Goal: Task Accomplishment & Management: Manage account settings

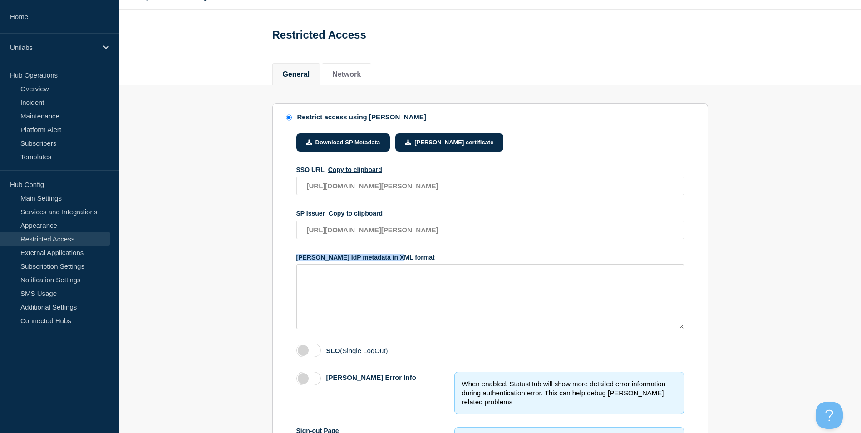
scroll to position [91, 0]
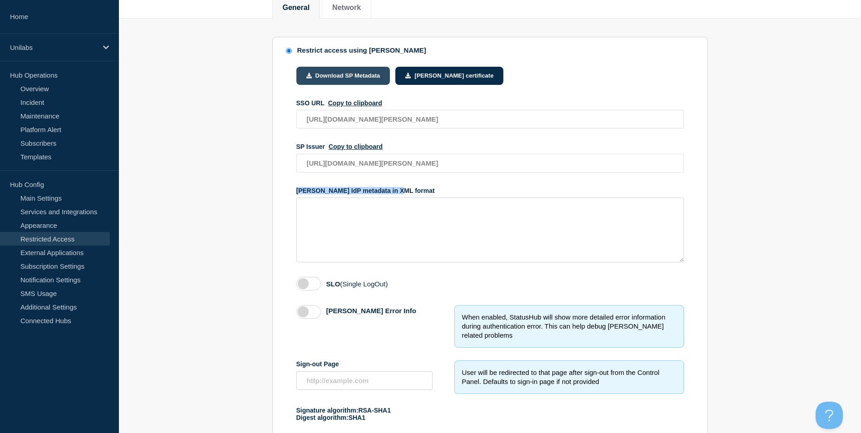
click at [336, 79] on button "Download SP Metadata" at bounding box center [343, 76] width 94 height 18
click at [362, 225] on textarea "access restriction method" at bounding box center [490, 229] width 388 height 65
drag, startPoint x: 402, startPoint y: 195, endPoint x: 299, endPoint y: 196, distance: 103.0
click at [299, 194] on div "[PERSON_NAME] IdP metadata in XML format" at bounding box center [490, 190] width 388 height 7
click at [298, 193] on div "[PERSON_NAME] IdP metadata in XML format" at bounding box center [490, 190] width 388 height 7
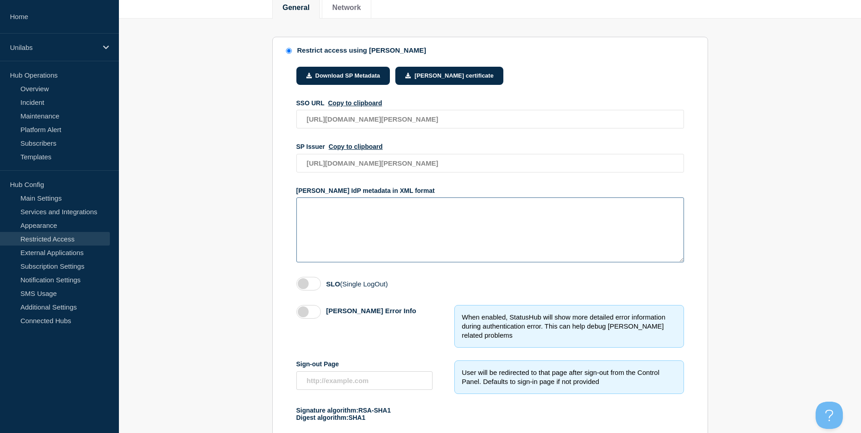
click at [352, 229] on textarea "access restriction method" at bounding box center [490, 229] width 388 height 65
paste textarea "https://login.microsoftonline.com/30a5585b-3b79-491a-bc1e-5cfe51faf766/federati…"
click at [306, 209] on textarea "https://login.microsoftonline.com/30a5585b-3b79-491a-bc1e-5cfe51faf766/federati…" at bounding box center [490, 229] width 388 height 65
click at [413, 241] on textarea "https://login.microsoftonline.com/30a5585b-3b79-491a-bc1e-5cfe51faf766/federati…" at bounding box center [490, 229] width 388 height 65
click at [565, 231] on textarea "https://login.microsoftonline.com/30a5585b-3b79-491a-bc1e-5cfe51faf766/federati…" at bounding box center [490, 229] width 388 height 65
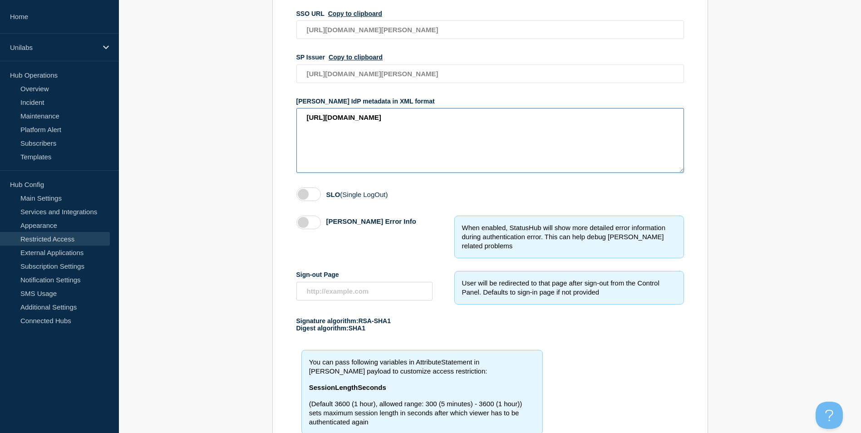
scroll to position [87, 0]
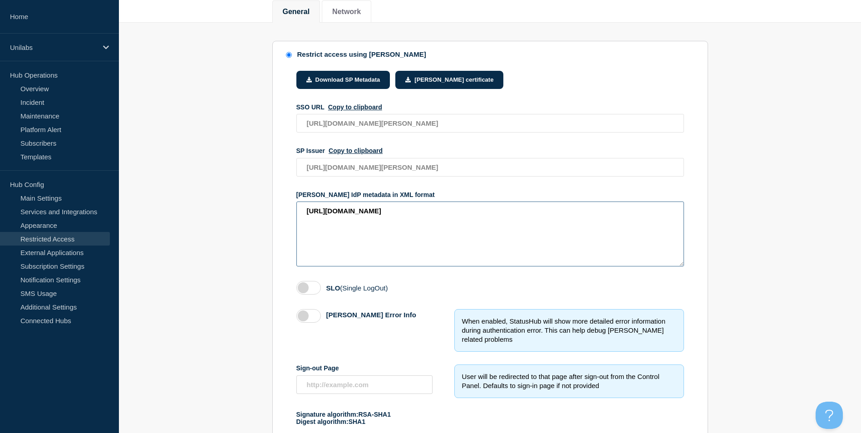
type textarea "https://login.microsoftonline.com/30a5585b-3b79-491a-bc1e-5cfe51faf766/federati…"
click at [394, 242] on textarea "https://login.microsoftonline.com/30a5585b-3b79-491a-bc1e-5cfe51faf766/federati…" at bounding box center [490, 233] width 388 height 65
paste textarea "This XML file does not appear to have any style information associated with it.…"
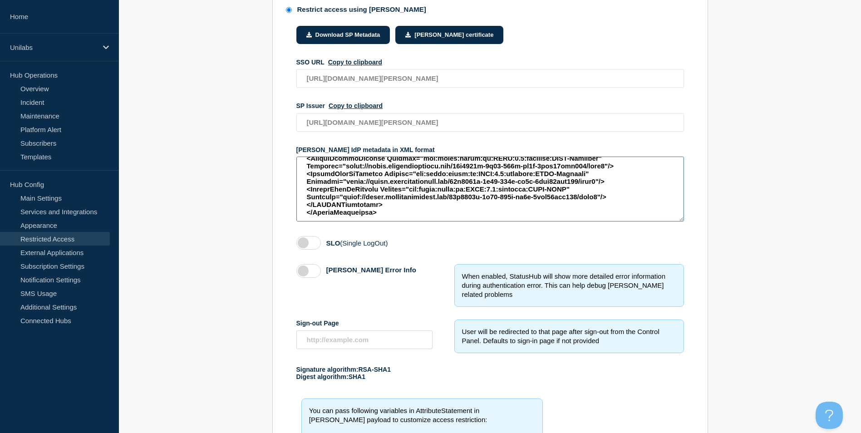
scroll to position [132, 0]
click at [568, 206] on textarea "access restriction method" at bounding box center [490, 188] width 388 height 65
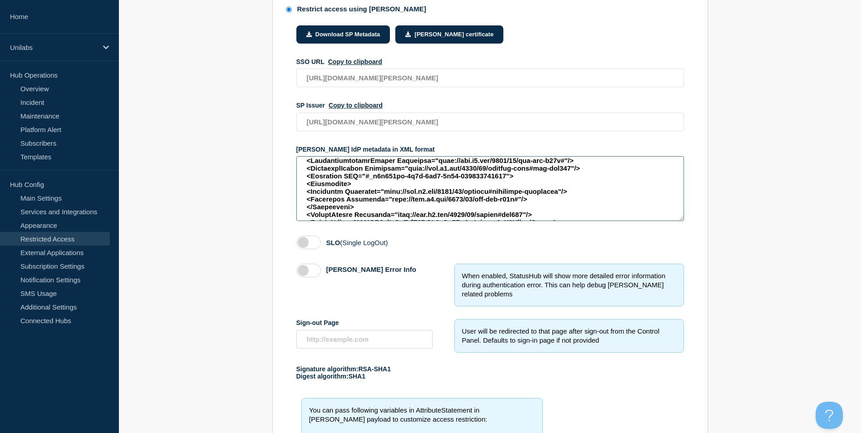
scroll to position [0, 0]
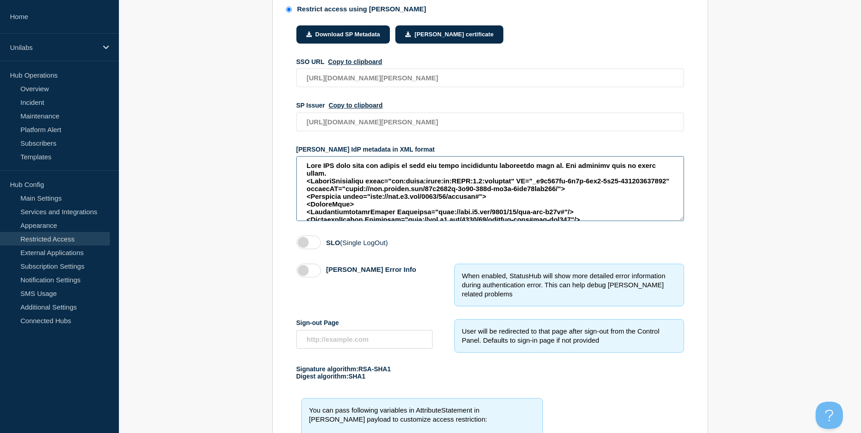
drag, startPoint x: 326, startPoint y: 177, endPoint x: 305, endPoint y: 167, distance: 23.8
click at [305, 167] on textarea "access restriction method" at bounding box center [490, 188] width 388 height 65
click at [352, 176] on textarea "access restriction method" at bounding box center [490, 188] width 388 height 65
drag, startPoint x: 330, startPoint y: 177, endPoint x: 308, endPoint y: 169, distance: 23.4
click at [308, 169] on textarea "access restriction method" at bounding box center [490, 188] width 388 height 65
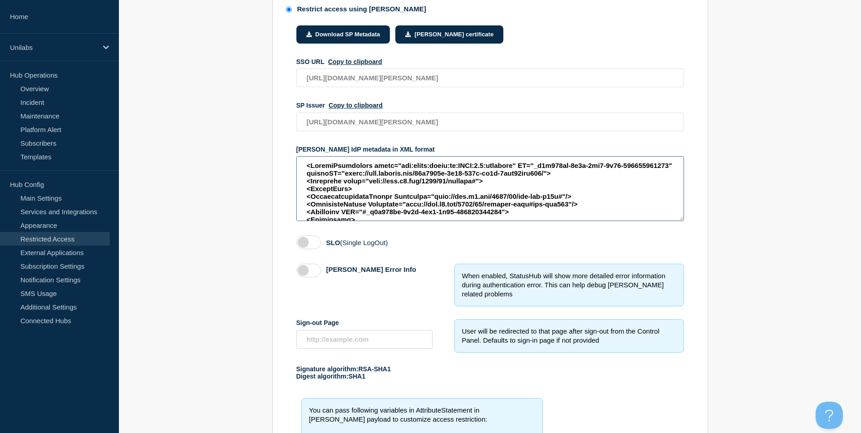
click at [305, 177] on textarea "access restriction method" at bounding box center [490, 188] width 388 height 65
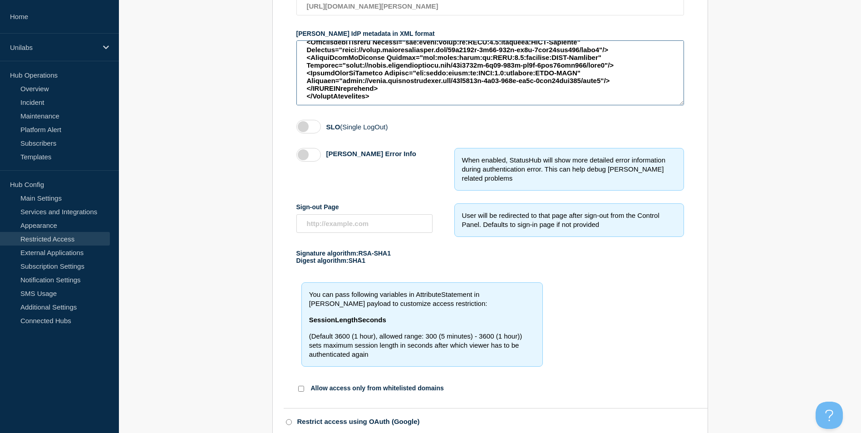
scroll to position [359, 0]
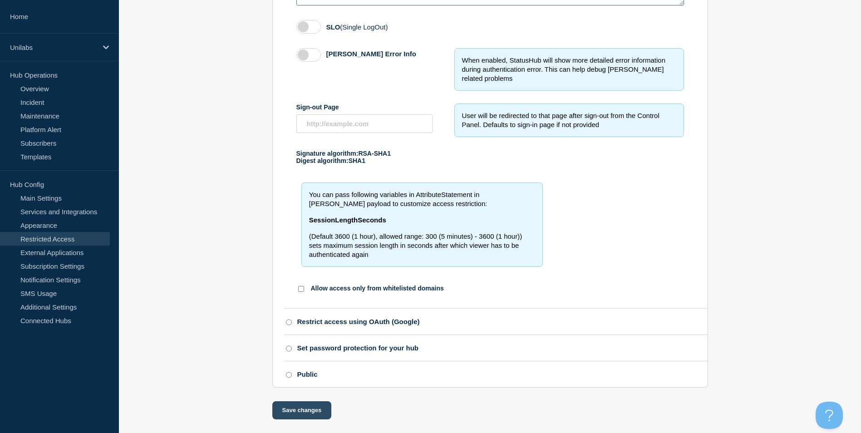
type textarea "<EntityDescriptor xmlns="urn:oasis:names:tc:[PERSON_NAME]:2.0:metadata" ID="_d7…"
click at [297, 414] on button "Save changes" at bounding box center [301, 410] width 59 height 18
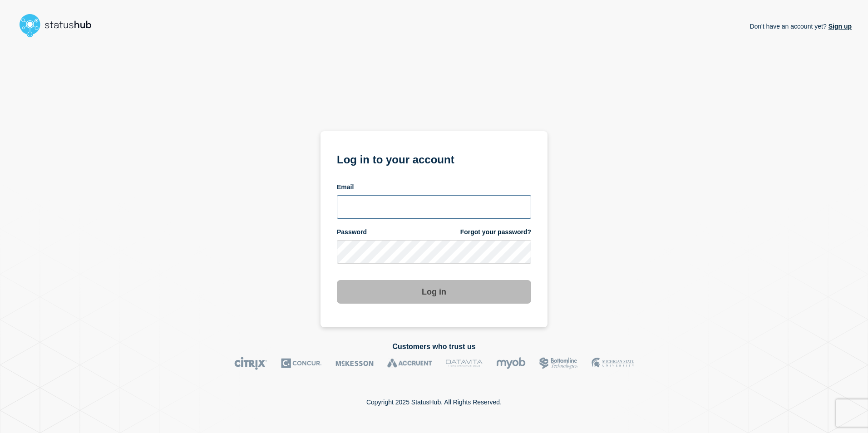
click at [379, 211] on input "email input" at bounding box center [434, 207] width 194 height 24
click at [568, 133] on div "Don't have an account yet? Sign up Log in to your account Email Password Forgot…" at bounding box center [433, 184] width 835 height 286
click at [374, 202] on input "email input" at bounding box center [434, 207] width 194 height 24
click at [564, 131] on div "Don't have an account yet? Sign up Log in to your account Email Password Forgot…" at bounding box center [433, 184] width 835 height 286
click at [369, 208] on input "email input" at bounding box center [434, 207] width 194 height 24
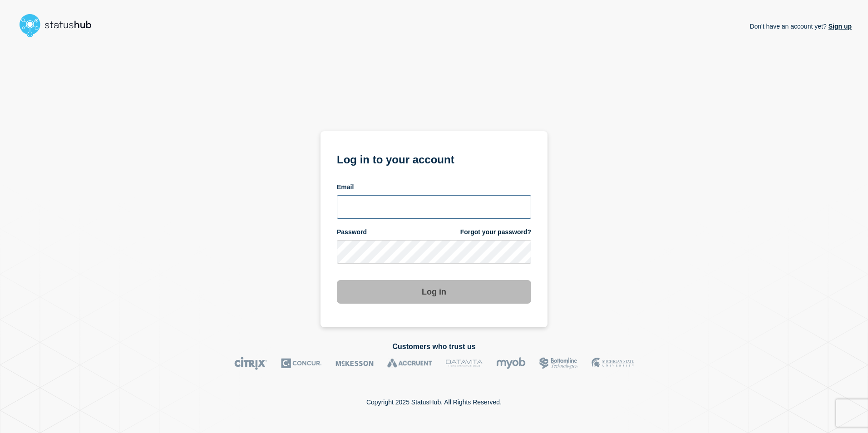
type input "Jacobus.Loubser@kocho.co.uk"
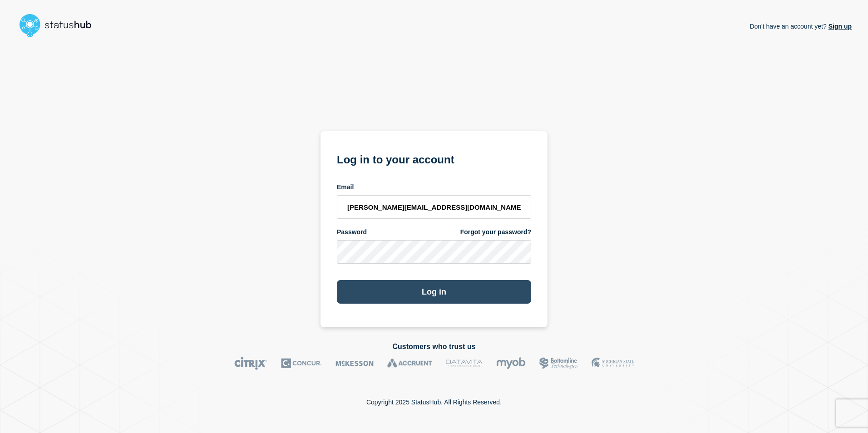
click at [412, 290] on button "Log in" at bounding box center [434, 292] width 194 height 24
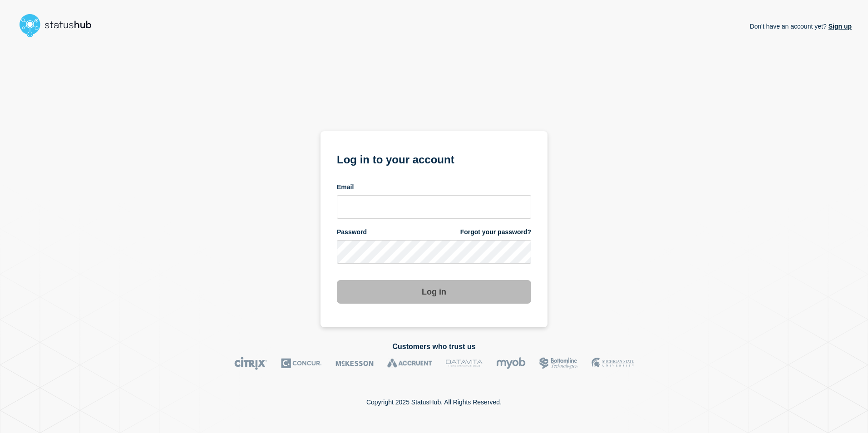
click at [431, 349] on h2 "Customers who trust us" at bounding box center [433, 347] width 835 height 8
click at [396, 207] on input "email input" at bounding box center [434, 207] width 194 height 24
type input "[PERSON_NAME][EMAIL_ADDRESS][DOMAIN_NAME]"
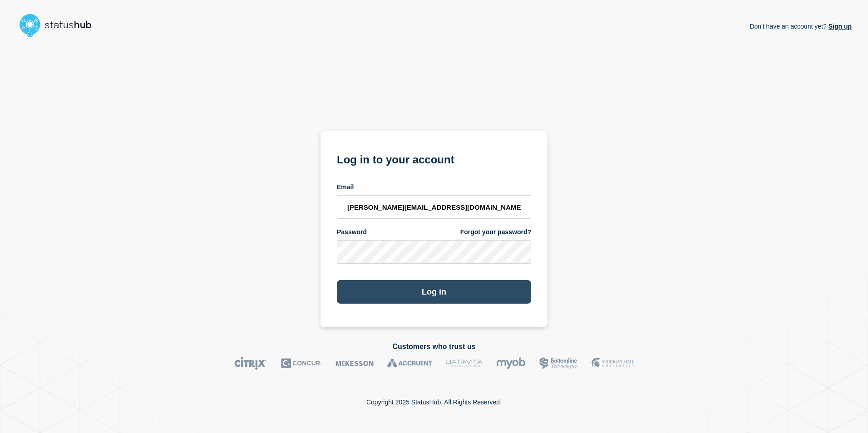
click at [415, 294] on button "Log in" at bounding box center [434, 292] width 194 height 24
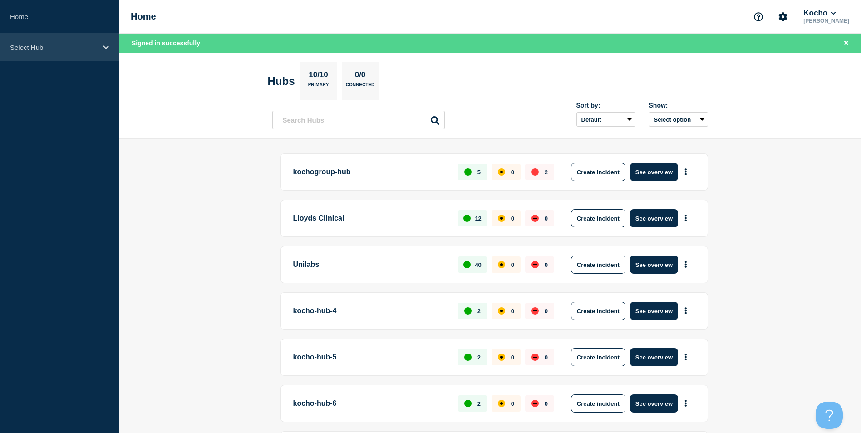
click at [57, 44] on p "Select Hub" at bounding box center [53, 48] width 87 height 8
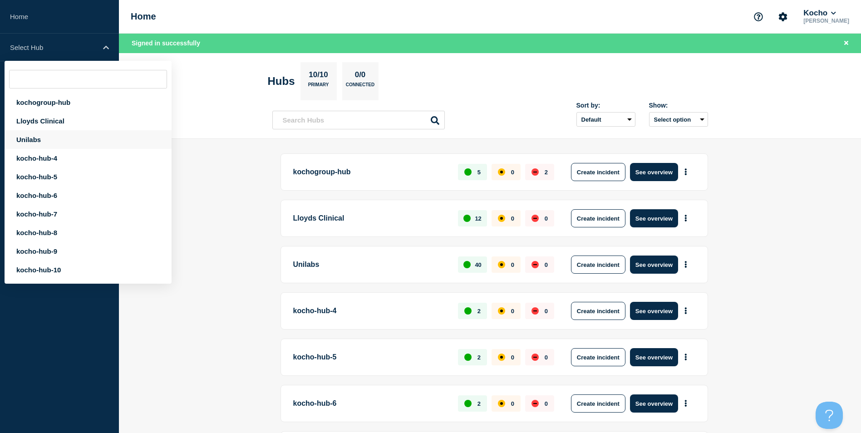
click at [43, 137] on div "Unilabs" at bounding box center [88, 139] width 167 height 19
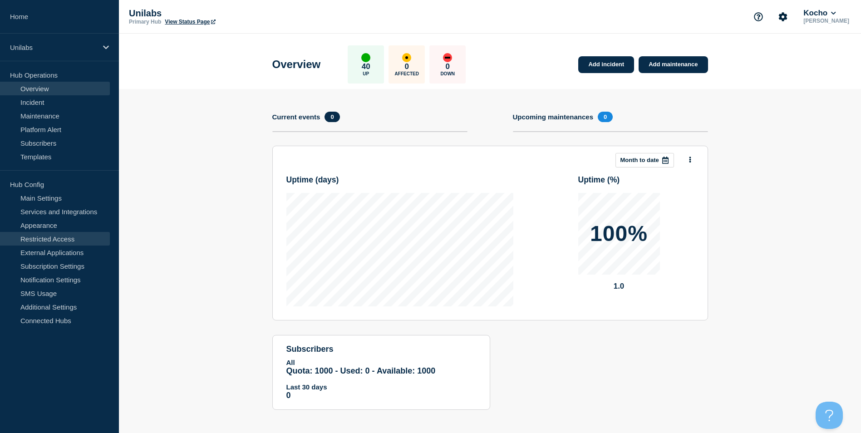
click at [52, 236] on link "Restricted Access" at bounding box center [55, 239] width 110 height 14
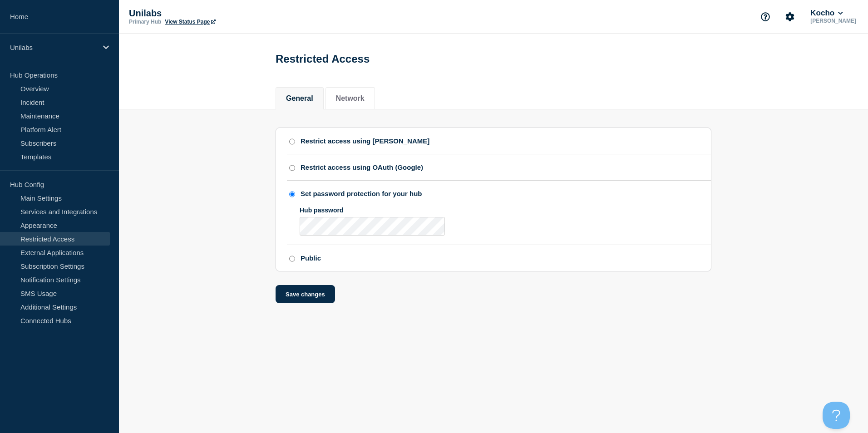
click at [292, 143] on input "Restrict access using [PERSON_NAME]" at bounding box center [292, 141] width 6 height 6
radio input "true"
radio input "false"
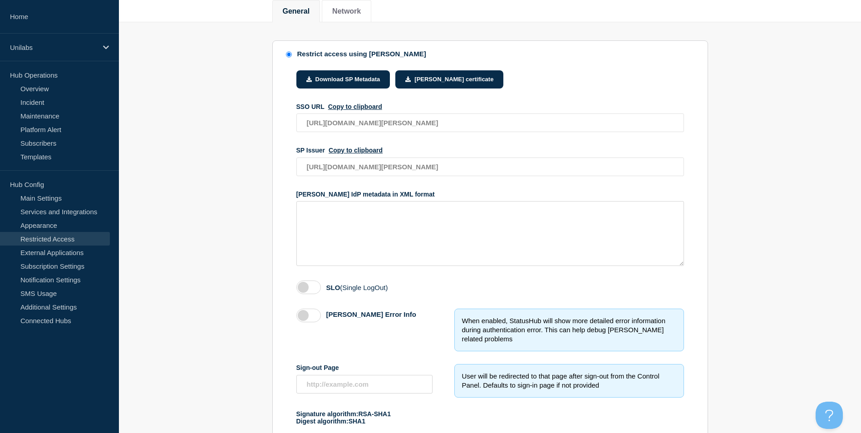
scroll to position [91, 0]
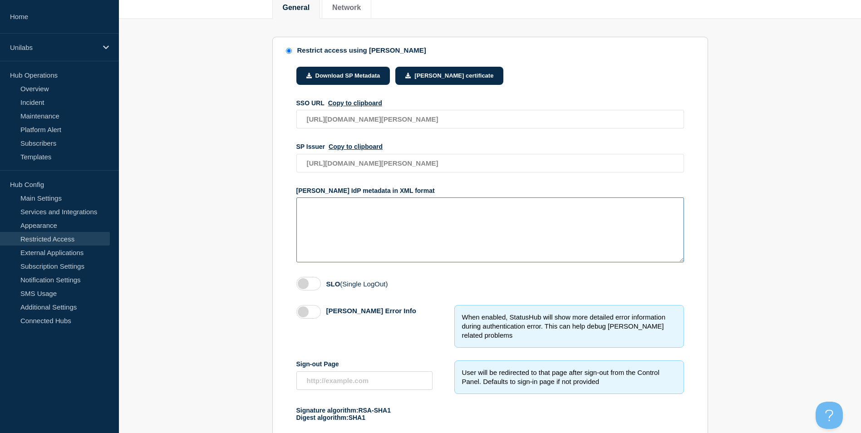
click at [359, 216] on textarea "access restriction method" at bounding box center [490, 229] width 388 height 65
paste textarea "<EntityDescriptor xmlns="urn:oasis:names:tc:[PERSON_NAME]:2.0:metadata" ID="_d7…"
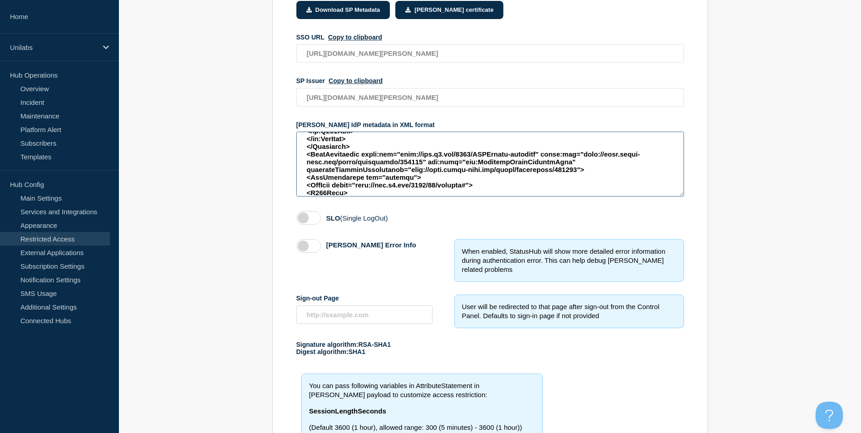
scroll to position [272, 0]
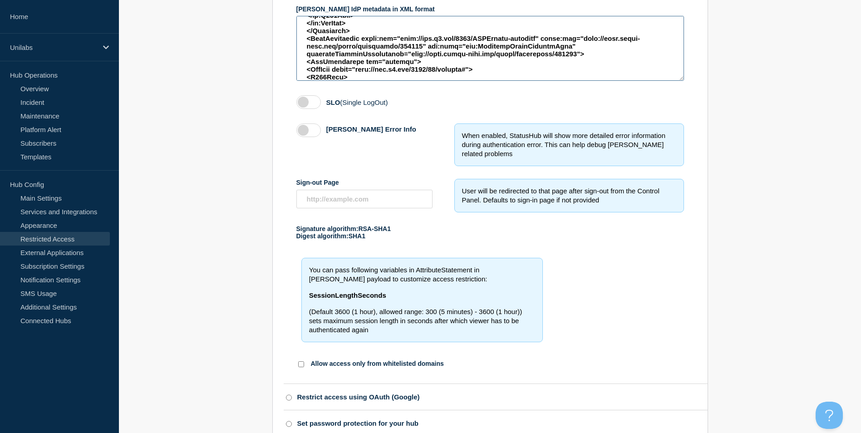
type textarea "<EntityDescriptor xmlns="urn:oasis:names:tc:[PERSON_NAME]:2.0:metadata" ID="_d7…"
click at [419, 163] on div "[PERSON_NAME] Error Info When enabled, StatusHub will show more detailed error …" at bounding box center [490, 144] width 388 height 43
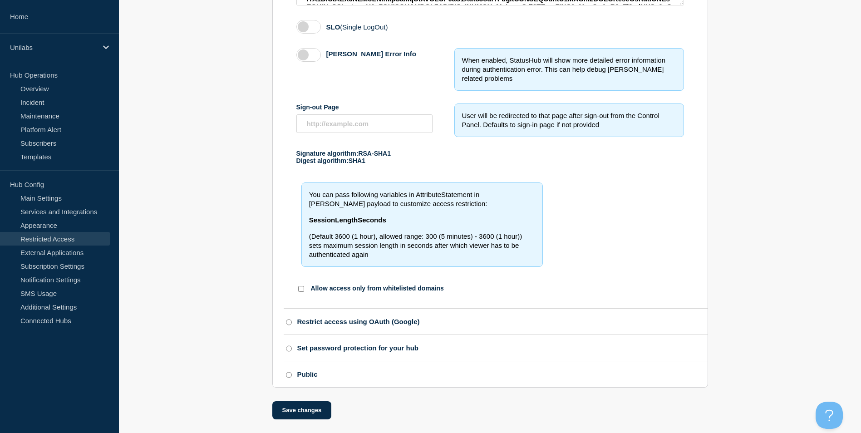
scroll to position [359, 0]
click at [301, 413] on button "Save changes" at bounding box center [301, 410] width 59 height 18
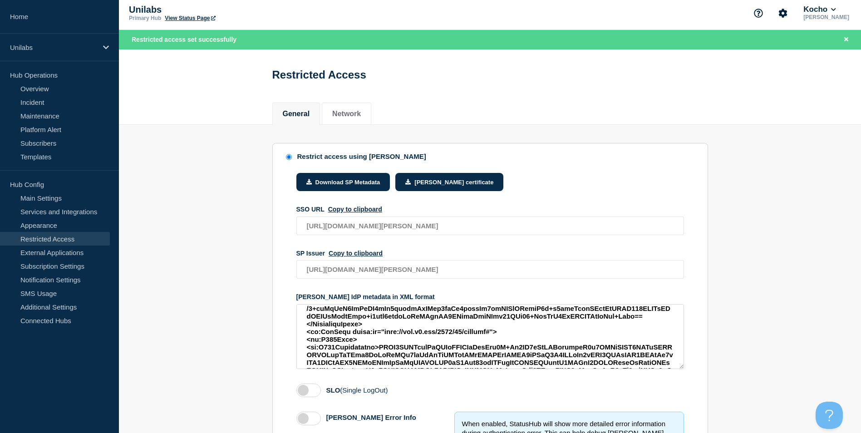
scroll to position [0, 0]
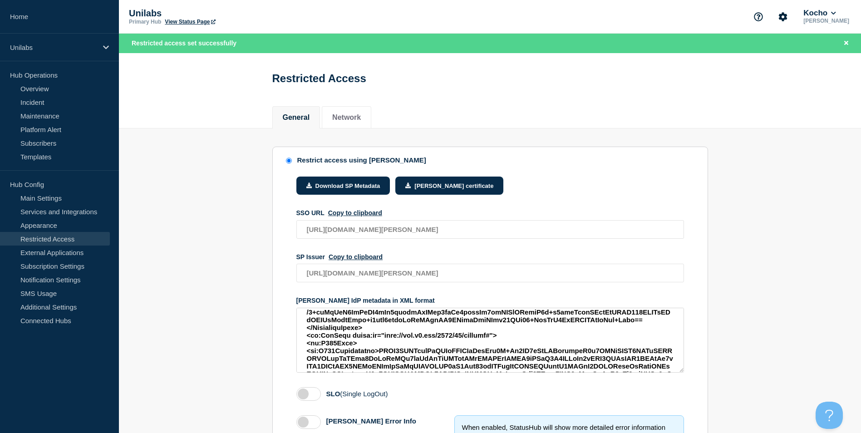
click at [52, 237] on link "Restricted Access" at bounding box center [55, 239] width 110 height 14
click at [39, 215] on link "Services and Integrations" at bounding box center [55, 212] width 110 height 14
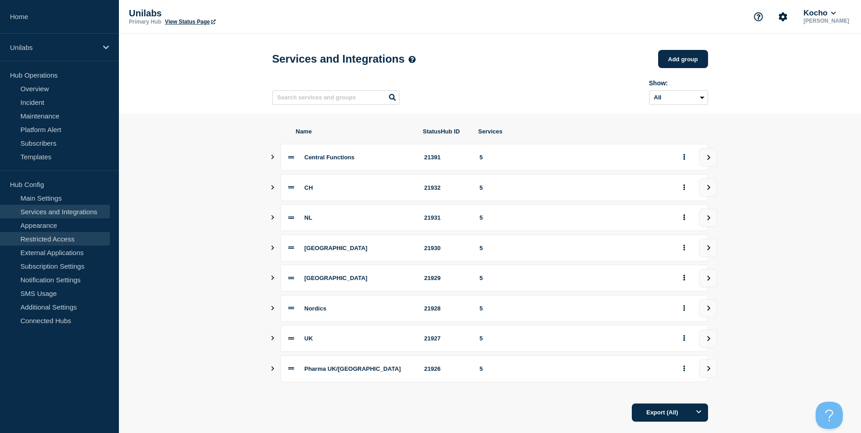
click at [39, 235] on link "Restricted Access" at bounding box center [55, 239] width 110 height 14
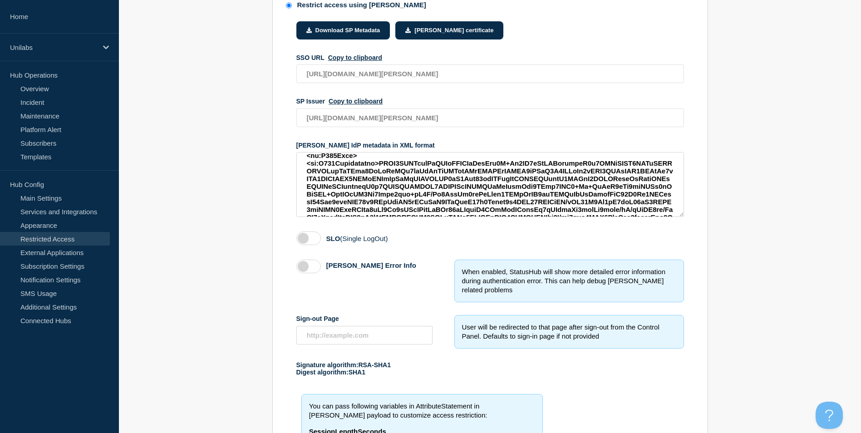
scroll to position [227, 0]
